Goal: Information Seeking & Learning: Learn about a topic

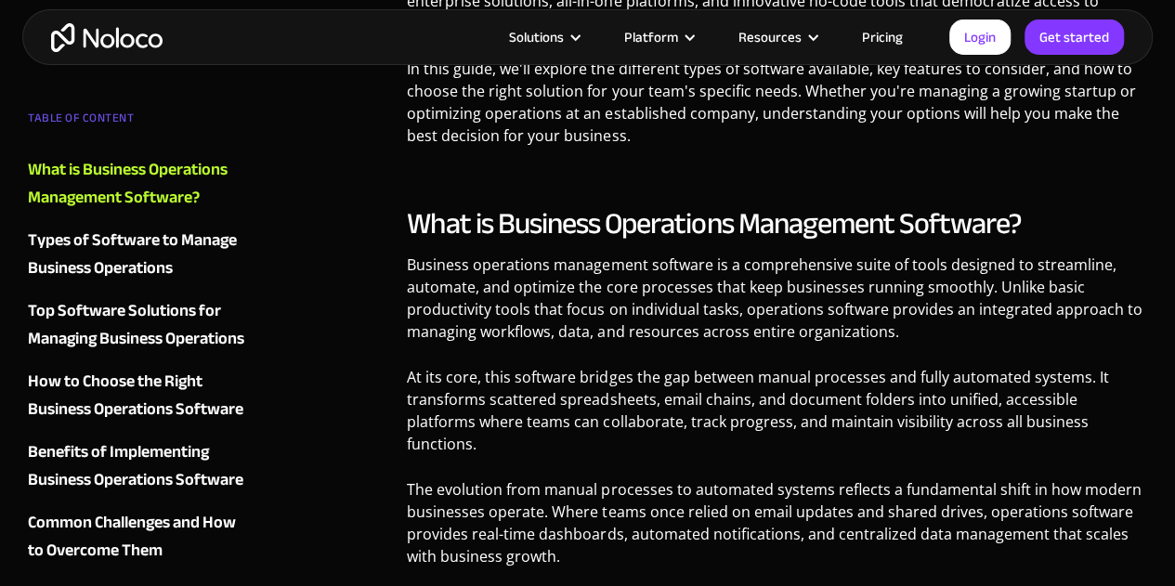
scroll to position [1096, 0]
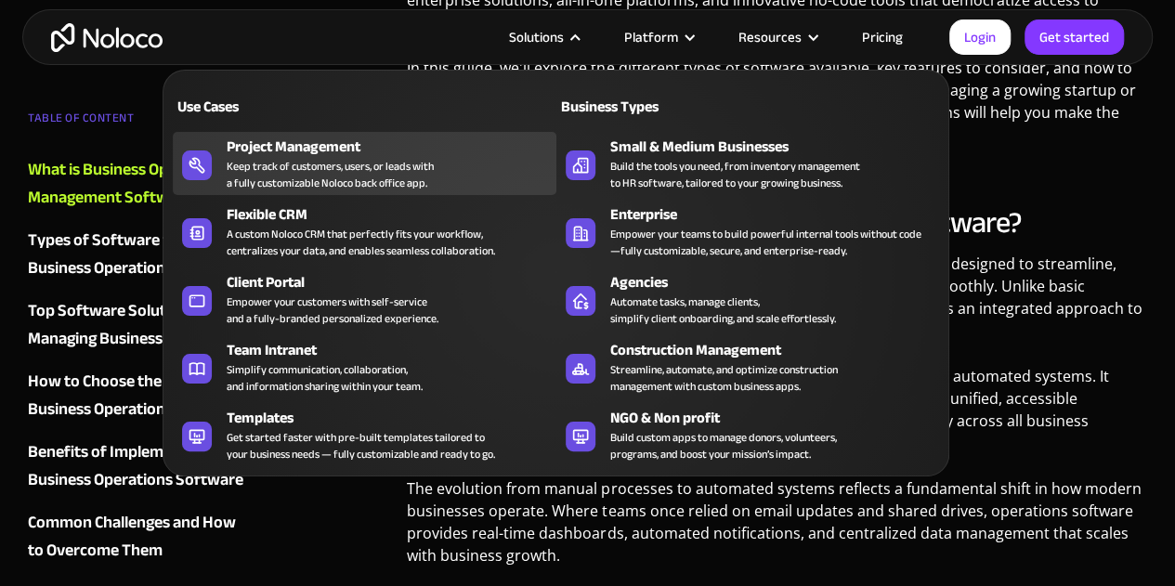
click at [330, 170] on div "Keep track of customers, users, or leads with a fully customizable Noloco back …" at bounding box center [330, 174] width 207 height 33
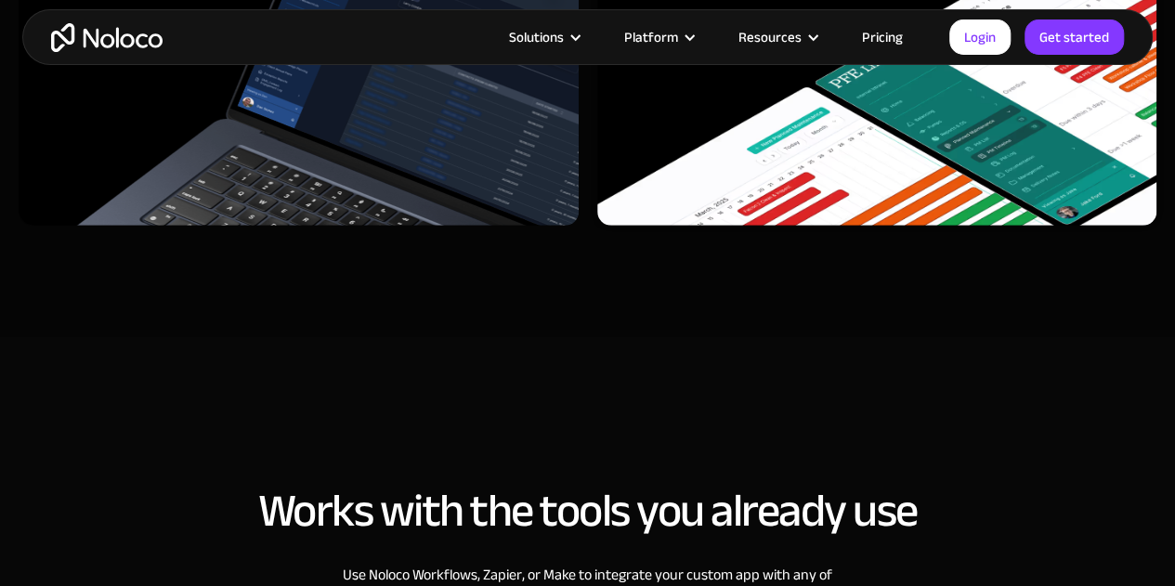
scroll to position [6086, 0]
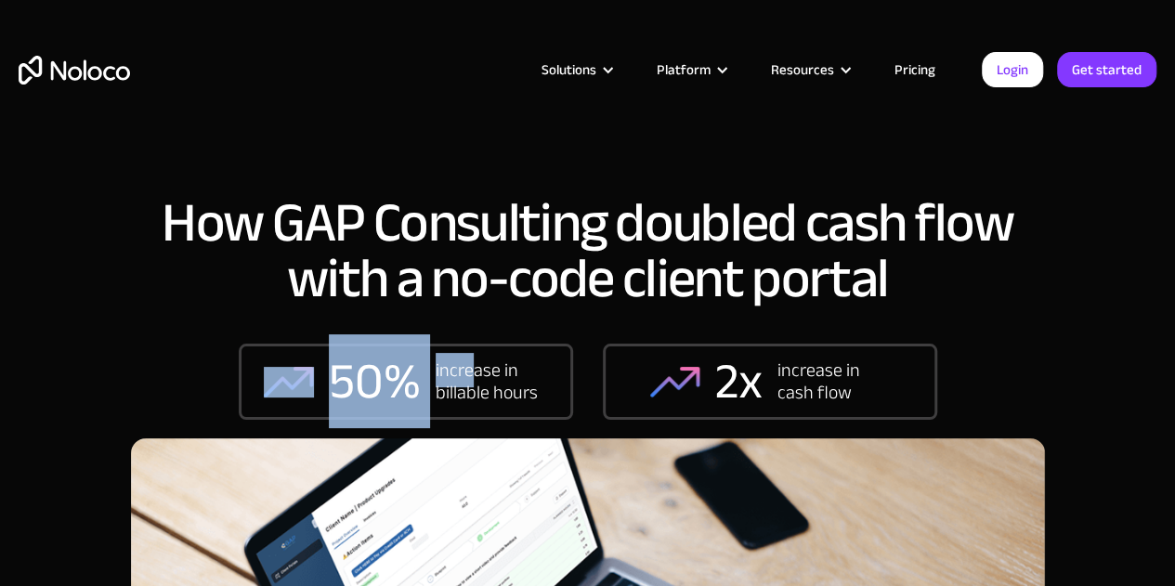
drag, startPoint x: 0, startPoint y: 0, endPoint x: 504, endPoint y: 379, distance: 630.4
click at [504, 379] on div "How GAP Consulting doubled cash flow with a no-code client portal 50% increase …" at bounding box center [588, 316] width 914 height 243
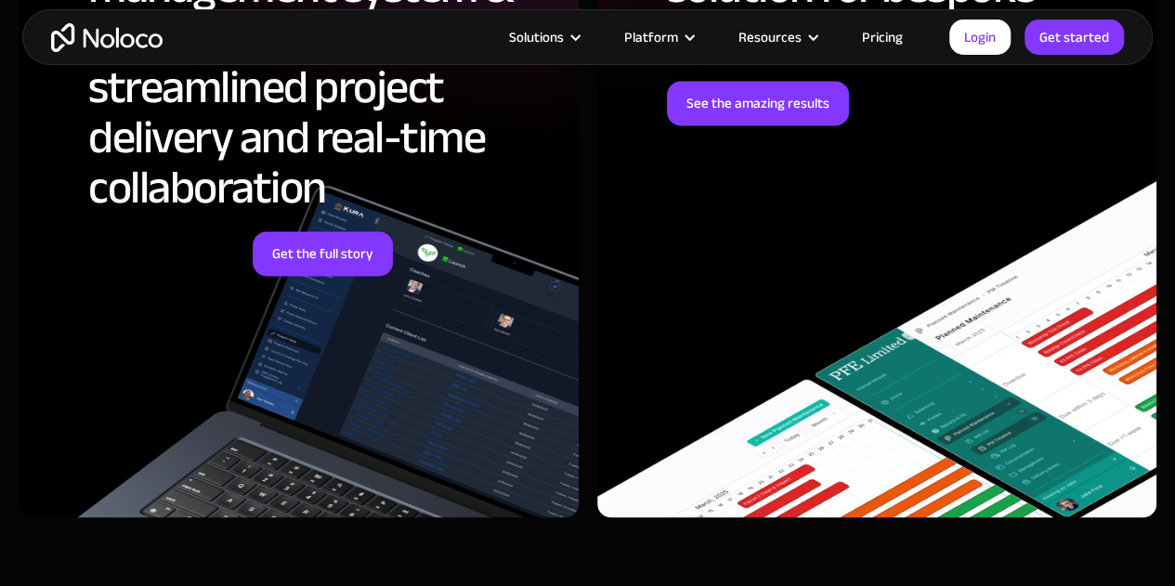
scroll to position [4777, 0]
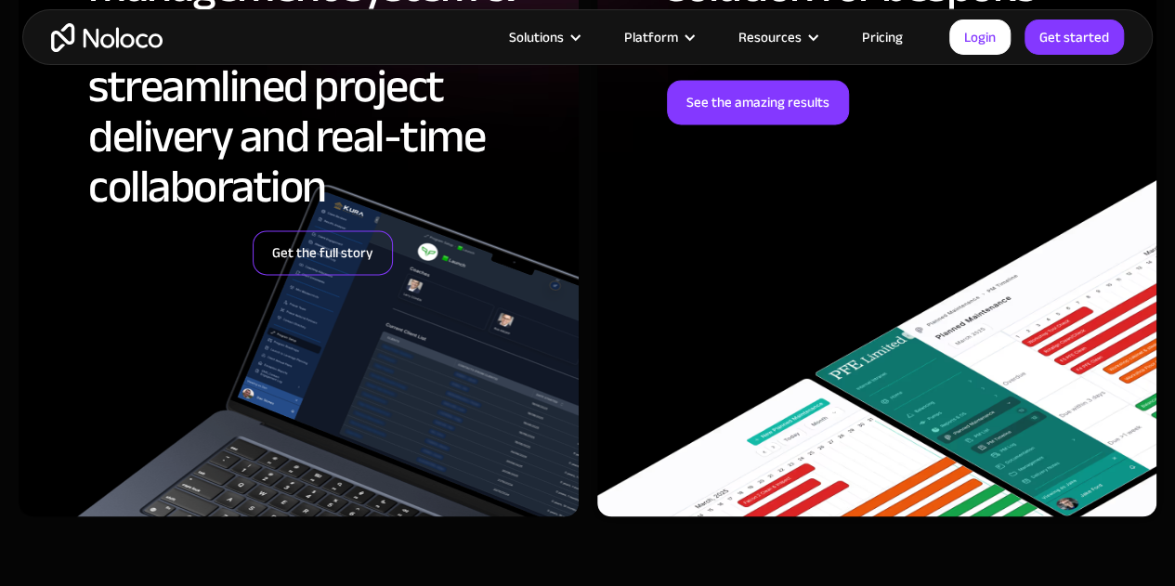
click at [354, 261] on link "Get the full story" at bounding box center [323, 252] width 140 height 45
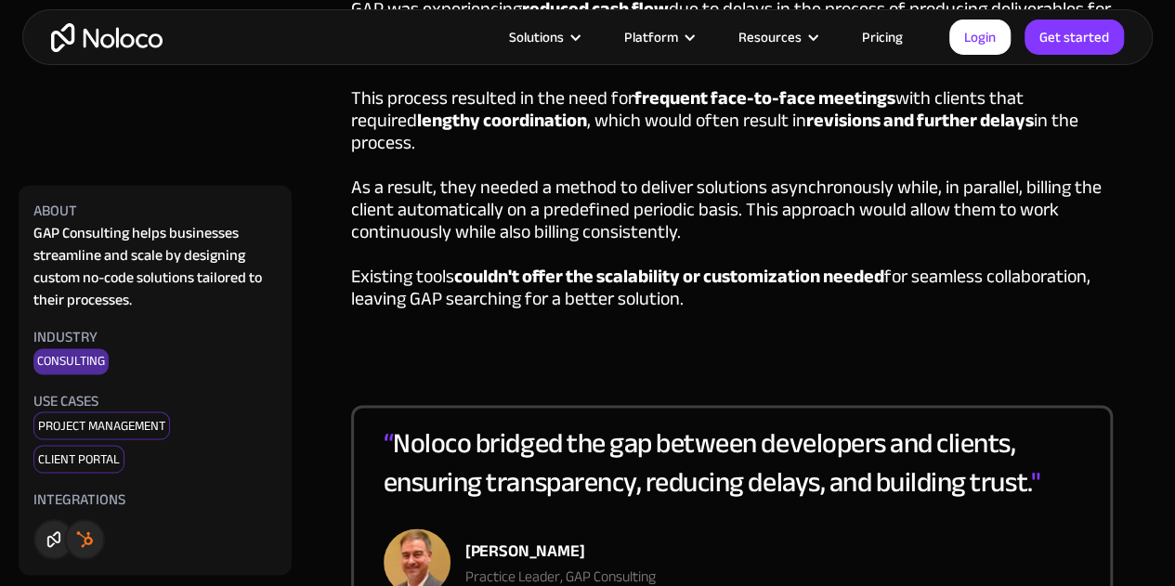
scroll to position [1398, 0]
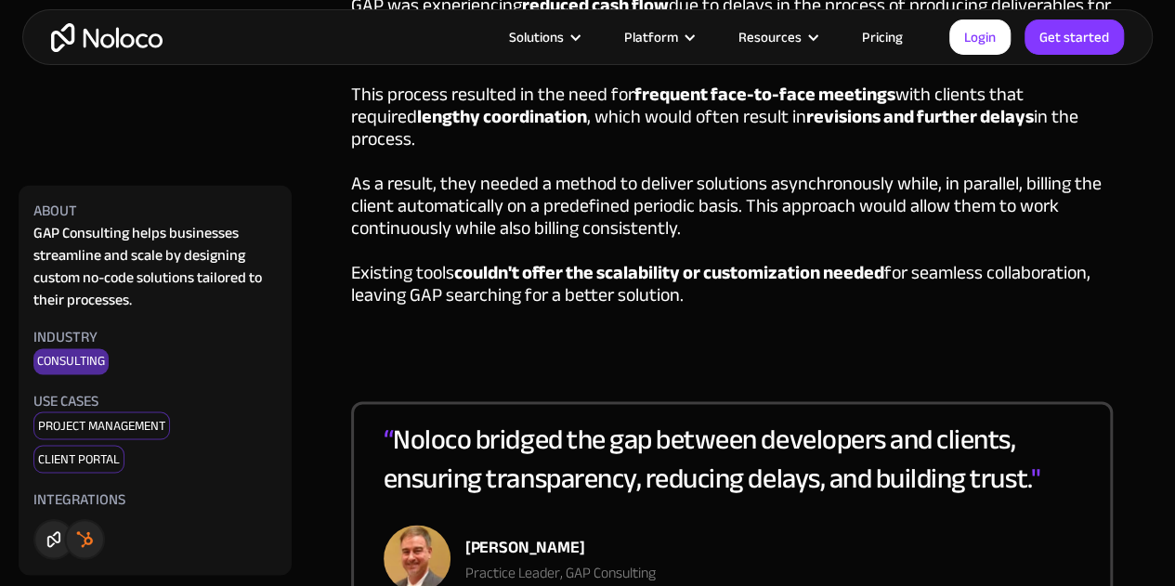
click at [886, 36] on link "Pricing" at bounding box center [882, 37] width 87 height 24
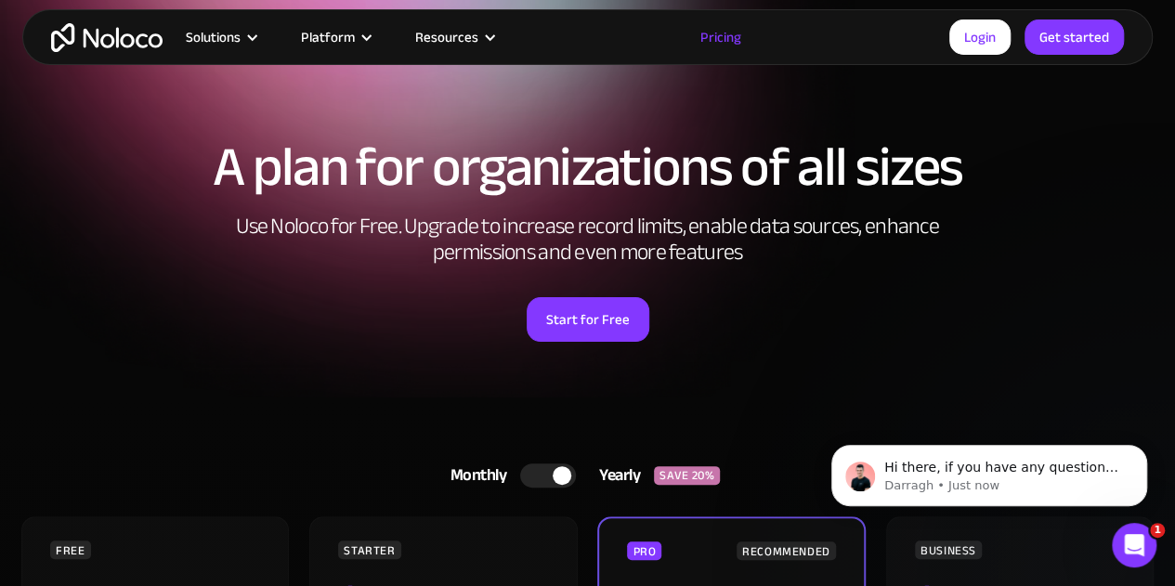
scroll to position [52, 0]
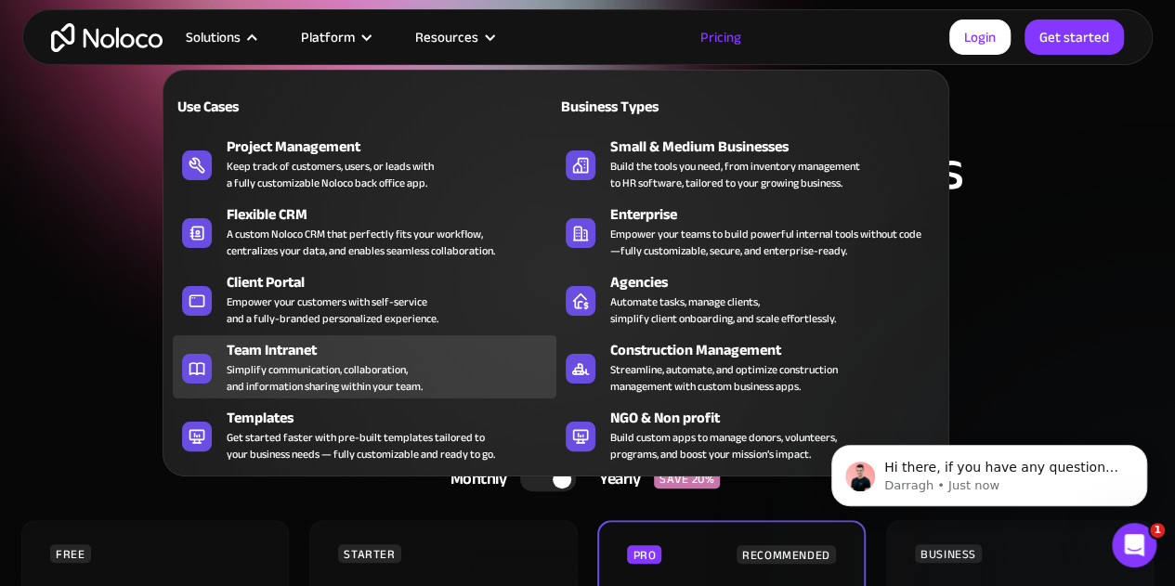
click at [312, 356] on div "Team Intranet" at bounding box center [395, 350] width 337 height 22
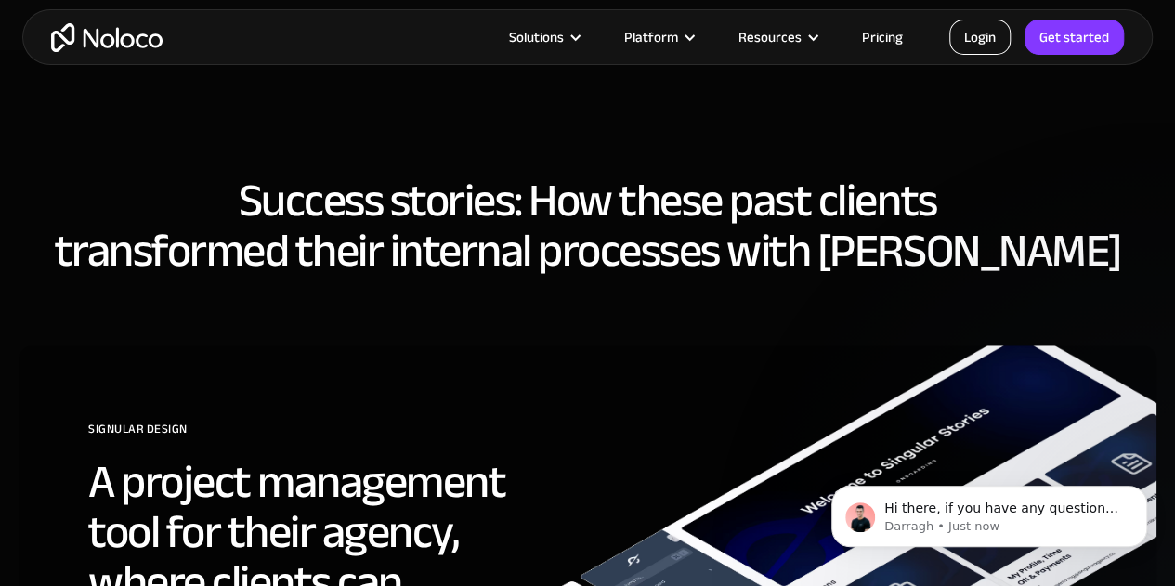
scroll to position [4161, 0]
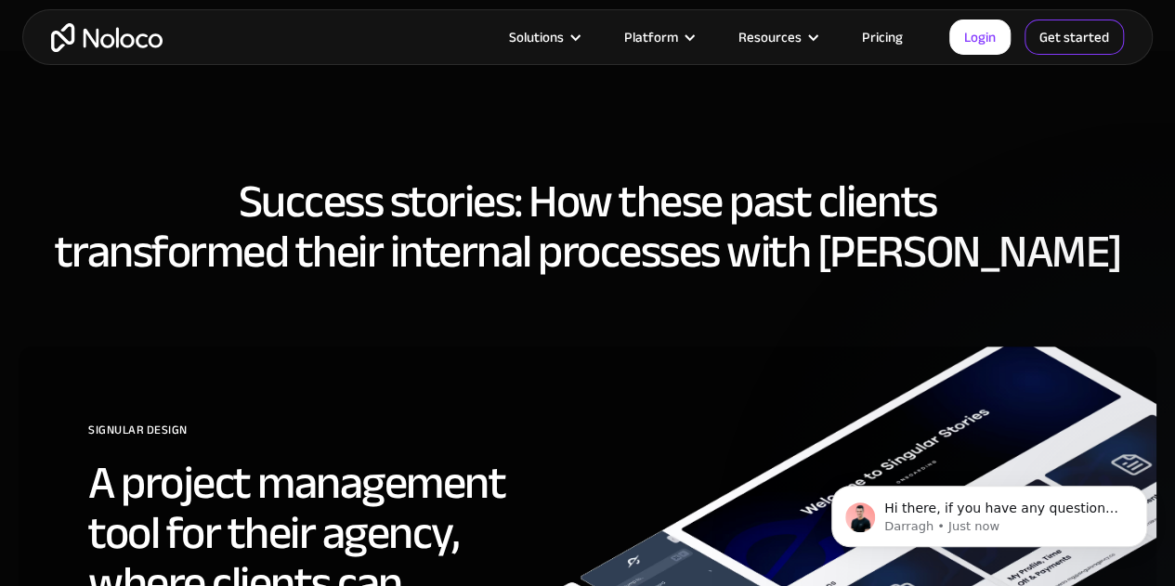
click at [1054, 23] on link "Get started" at bounding box center [1074, 37] width 99 height 35
